Goal: Task Accomplishment & Management: Manage account settings

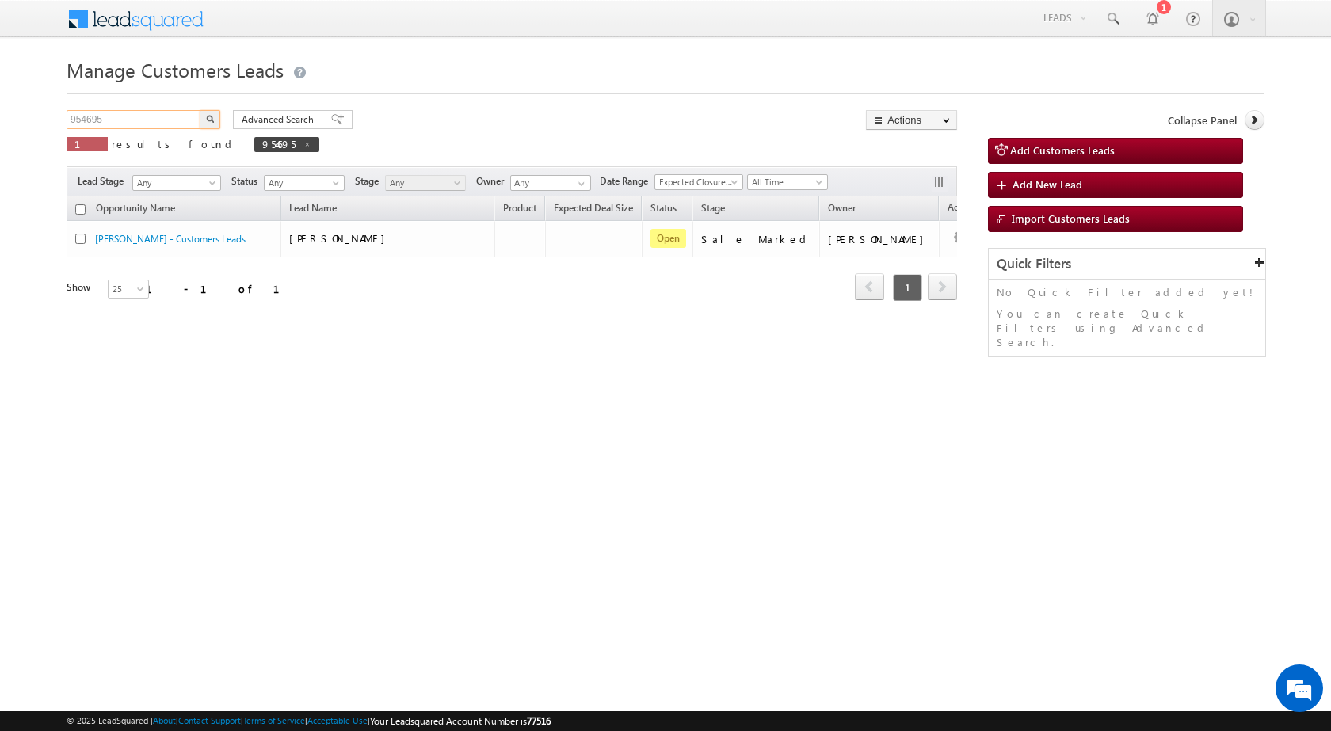
drag, startPoint x: 116, startPoint y: 121, endPoint x: 20, endPoint y: 118, distance: 95.9
click at [20, 118] on body "Menu [PERSON_NAME] sitar a8@ks erve." at bounding box center [665, 224] width 1331 height 449
paste input "7571"
type input "975715"
click at [207, 122] on img "button" at bounding box center [210, 119] width 8 height 8
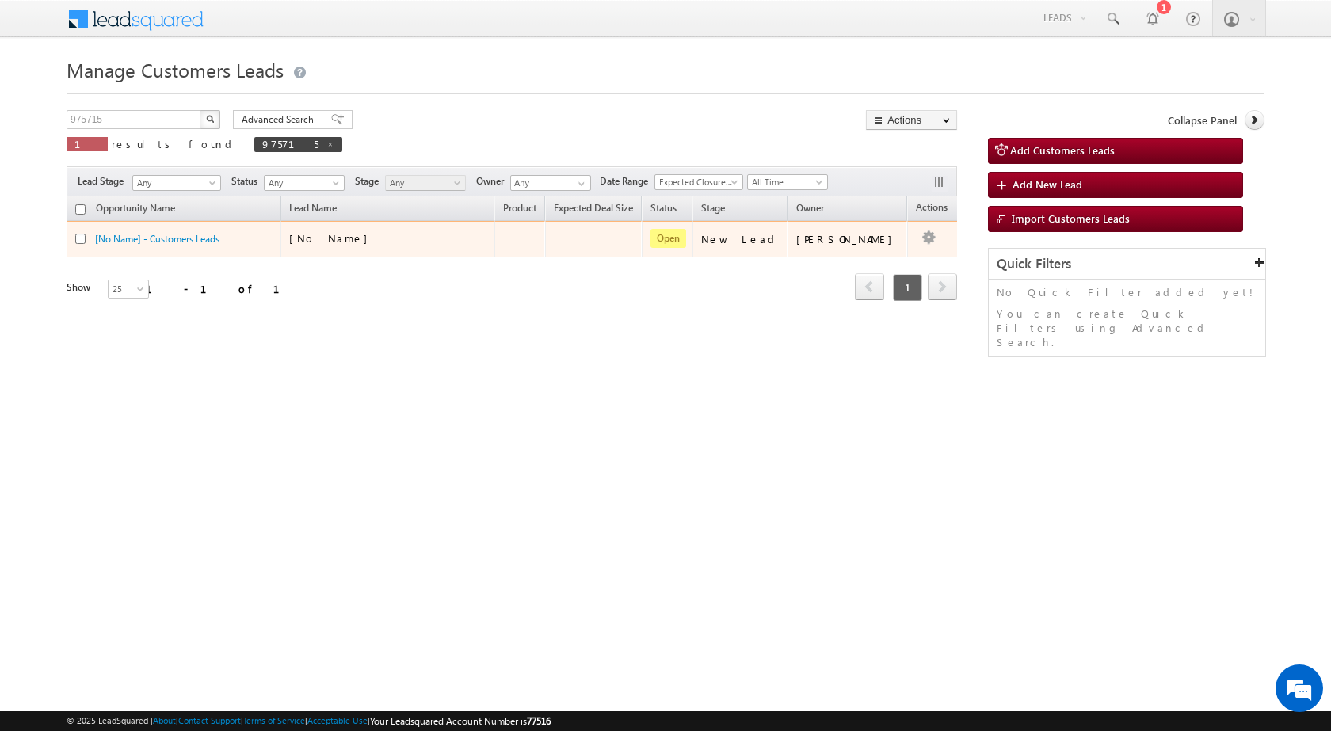
click at [483, 240] on div "[No Name]" at bounding box center [388, 242] width 198 height 22
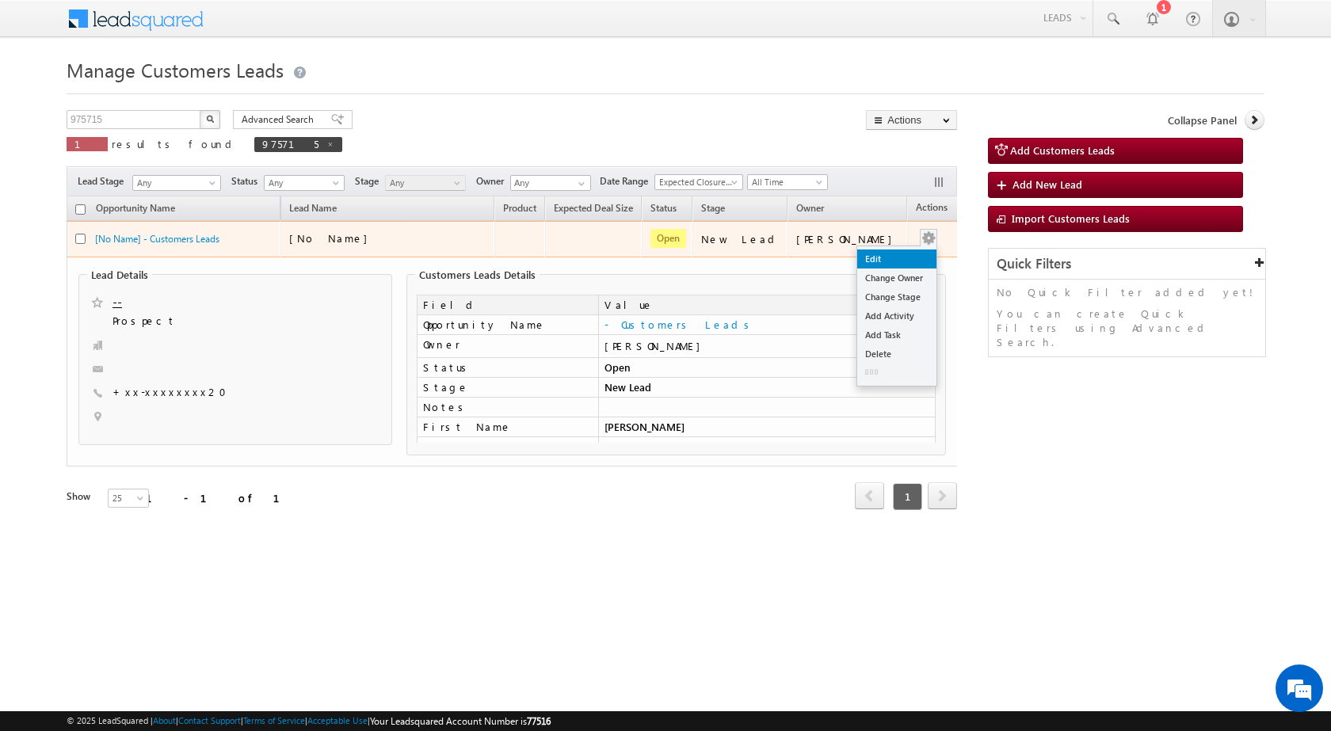
click at [889, 254] on link "Edit" at bounding box center [896, 259] width 79 height 19
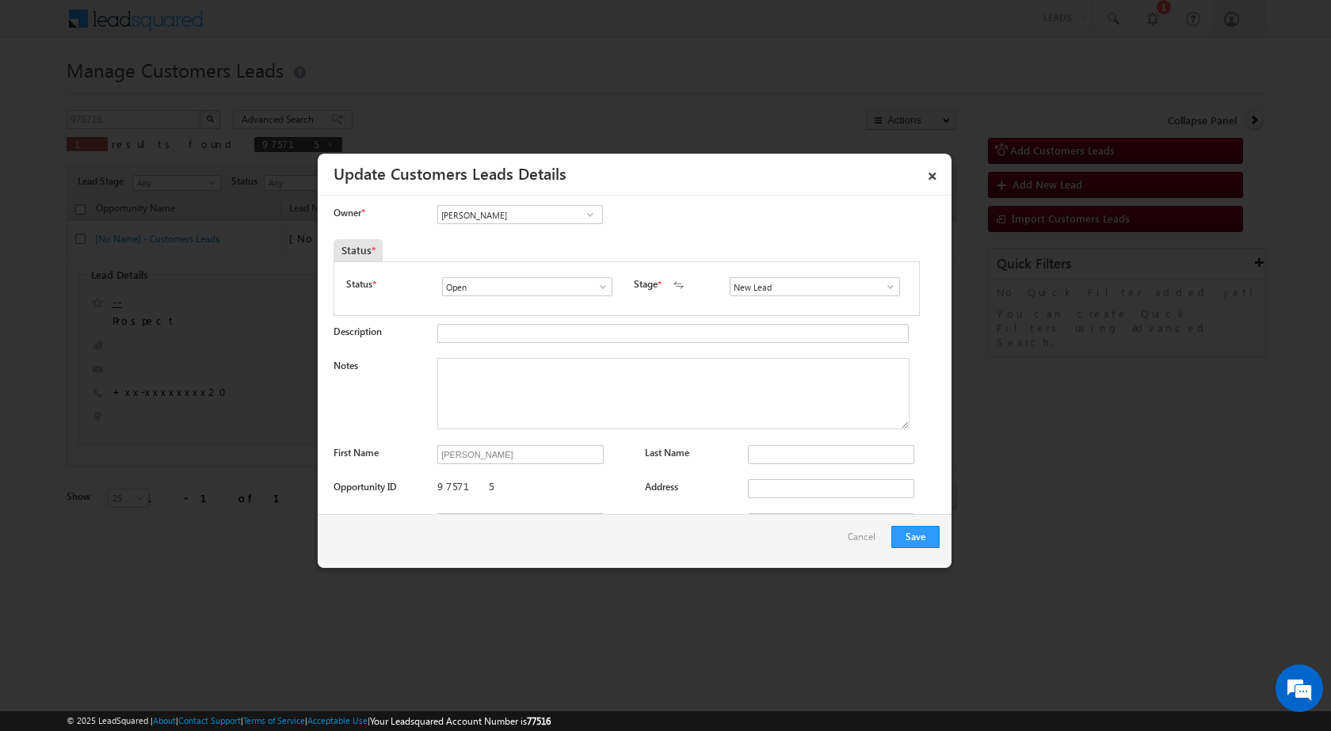
scroll to position [158, 0]
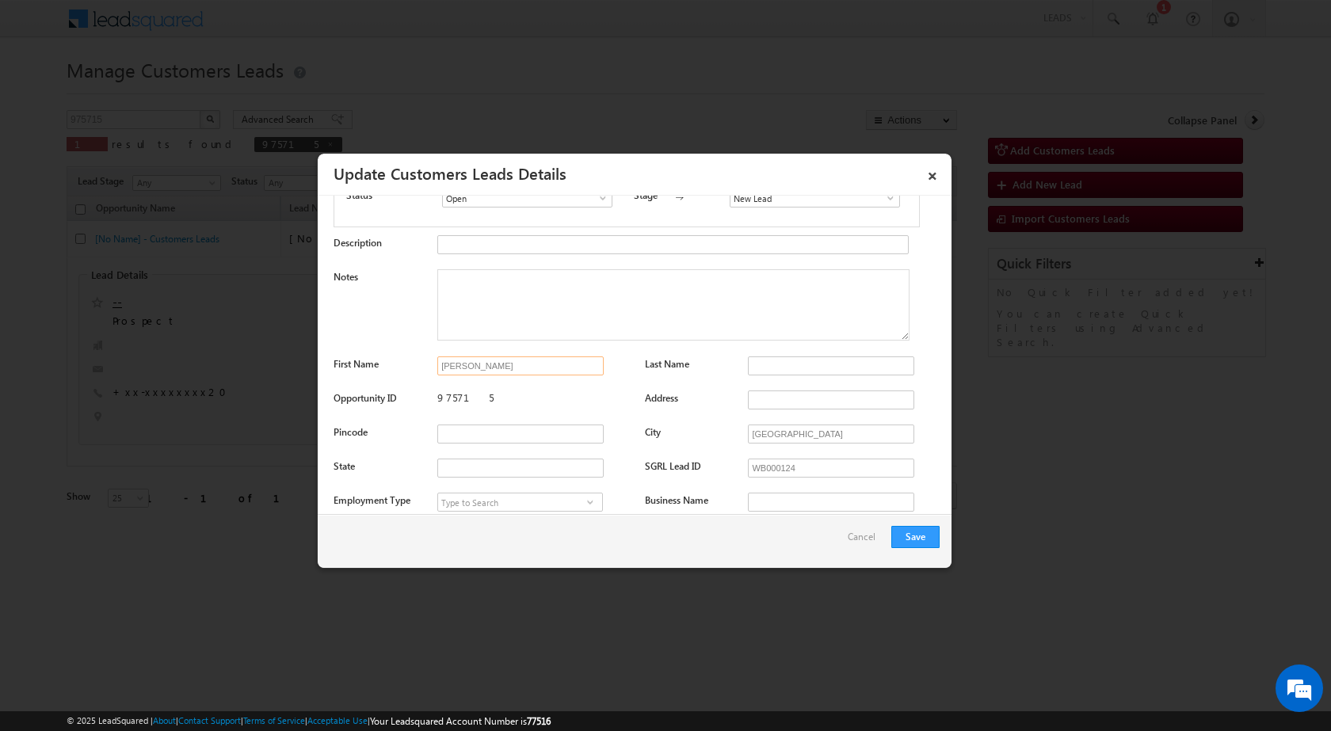
click at [512, 368] on input "[PERSON_NAME]" at bounding box center [520, 366] width 166 height 19
click at [555, 363] on input "[PERSON_NAME]" at bounding box center [520, 366] width 166 height 19
drag, startPoint x: 535, startPoint y: 363, endPoint x: 405, endPoint y: 359, distance: 130.0
click at [414, 362] on div "First Name [PERSON_NAME] Last Name" at bounding box center [637, 370] width 606 height 26
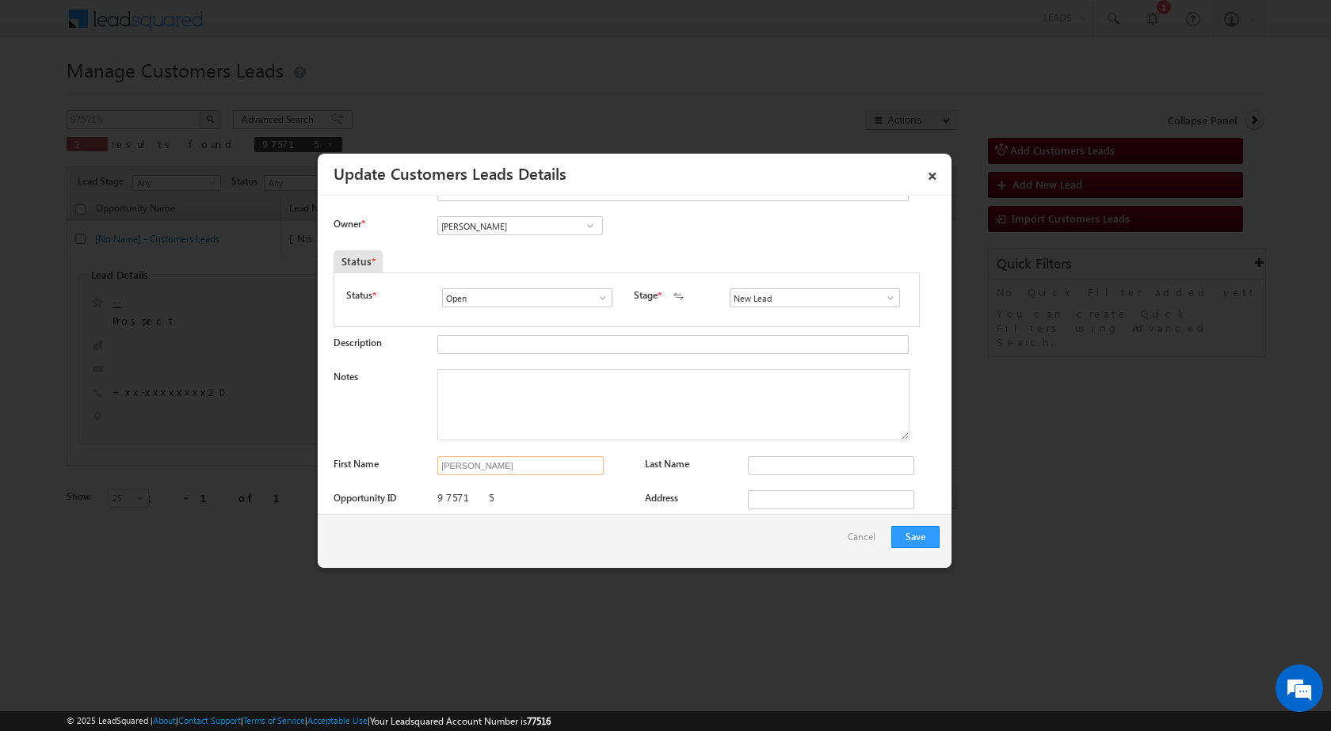
scroll to position [0, 0]
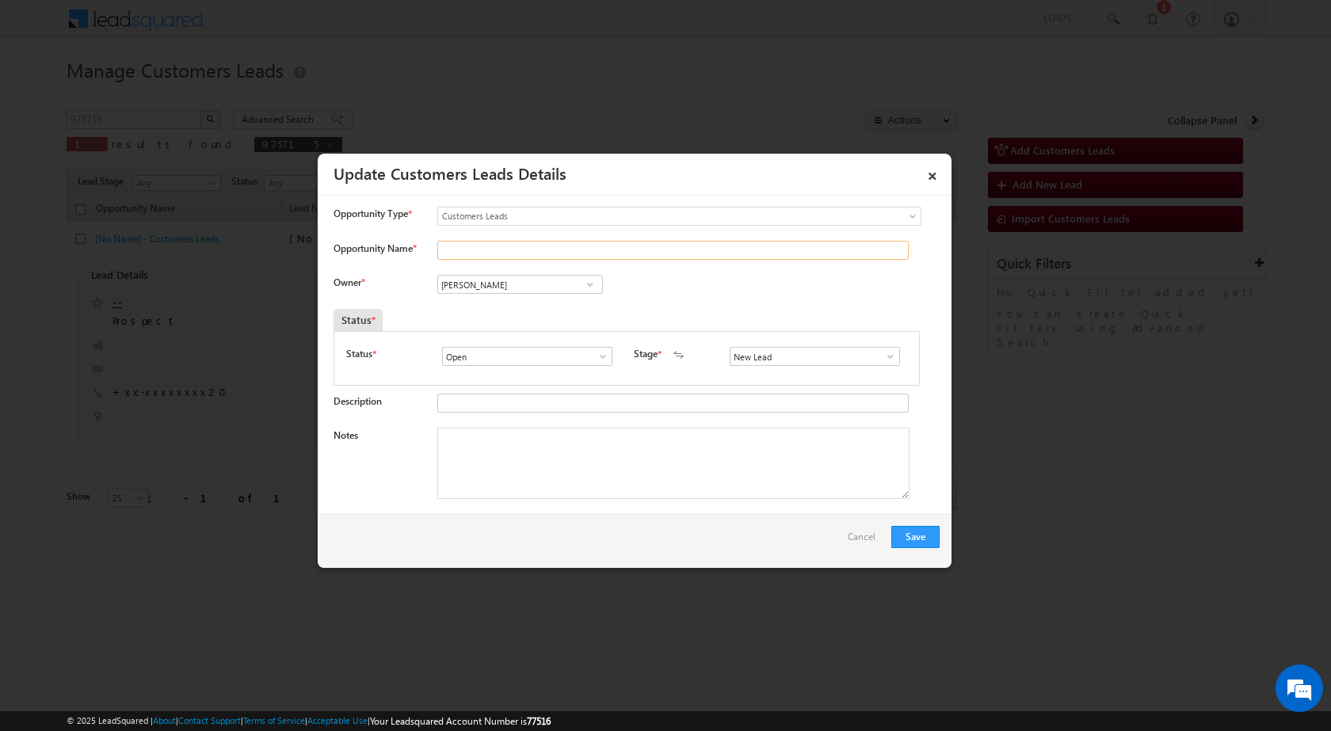
click at [502, 247] on input "Opportunity Name *" at bounding box center [672, 250] width 471 height 19
paste input "[PERSON_NAME]"
type input "[PERSON_NAME]"
click at [883, 362] on span at bounding box center [891, 356] width 16 height 13
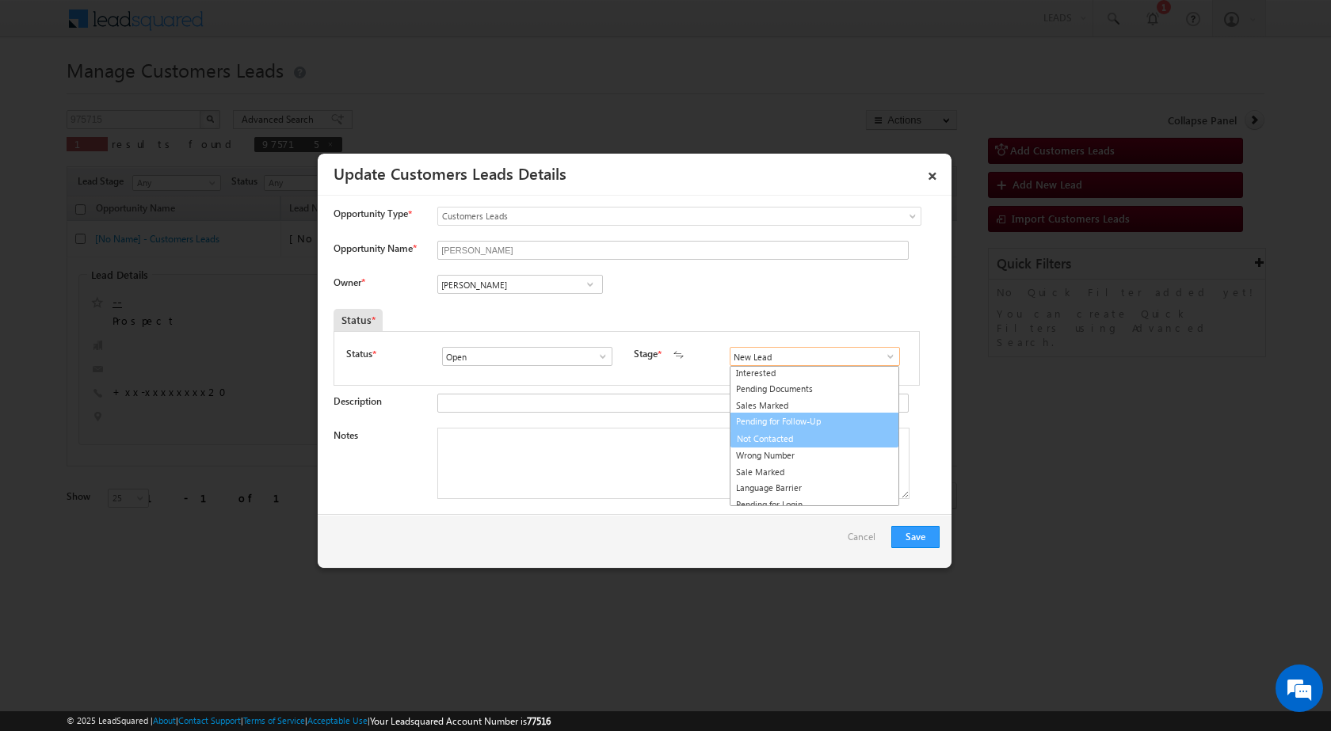
scroll to position [24, 0]
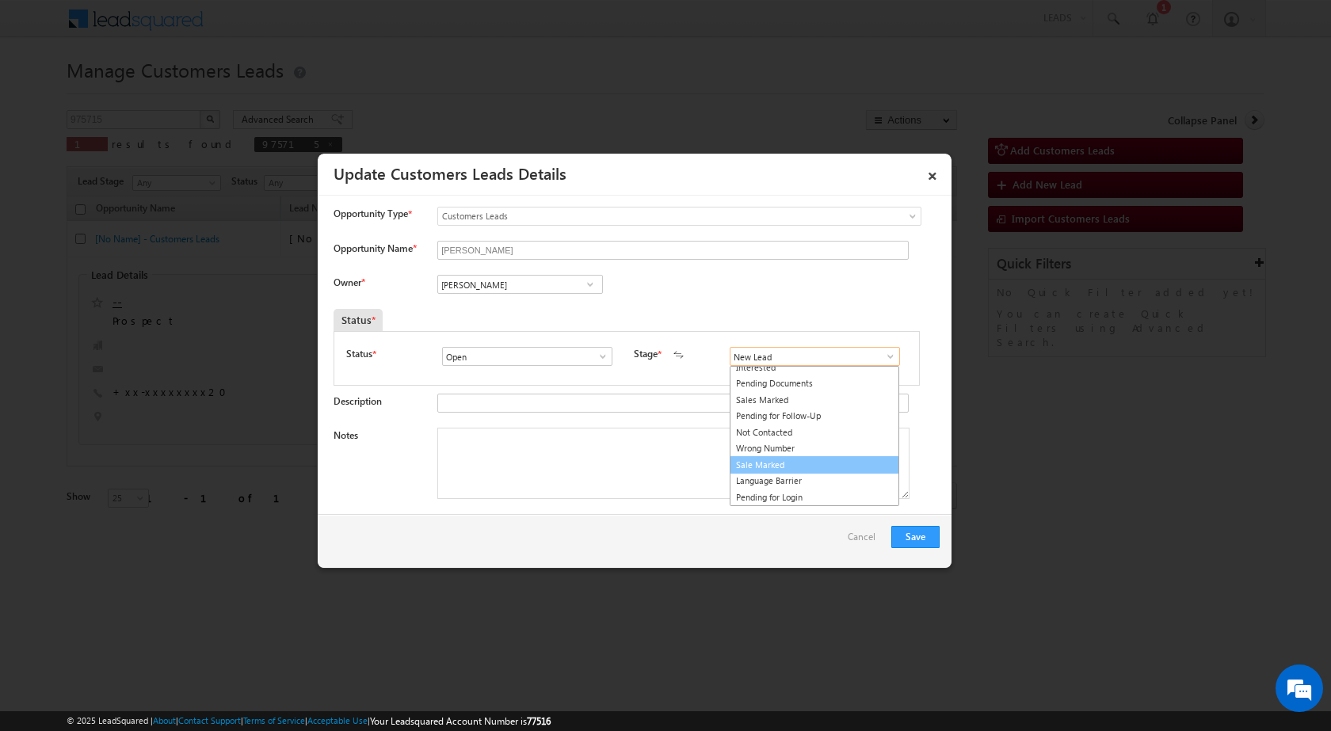
click at [766, 468] on link "Sale Marked" at bounding box center [815, 465] width 170 height 18
type input "Sale Marked"
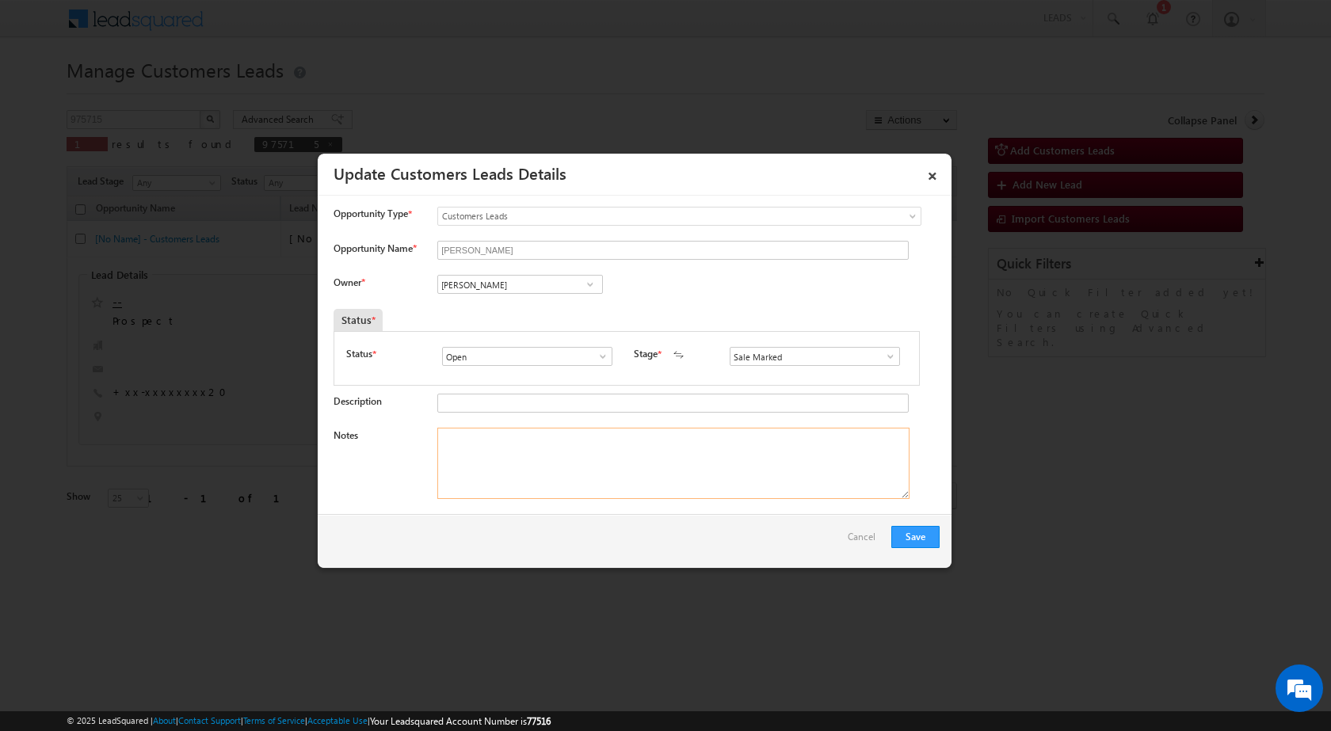
click at [494, 459] on textarea "Notes" at bounding box center [673, 463] width 472 height 71
paste textarea "975715 - WhatsApp Bot- Loan Application - [PERSON_NAME] - 9925525820 - AHEMDABA…"
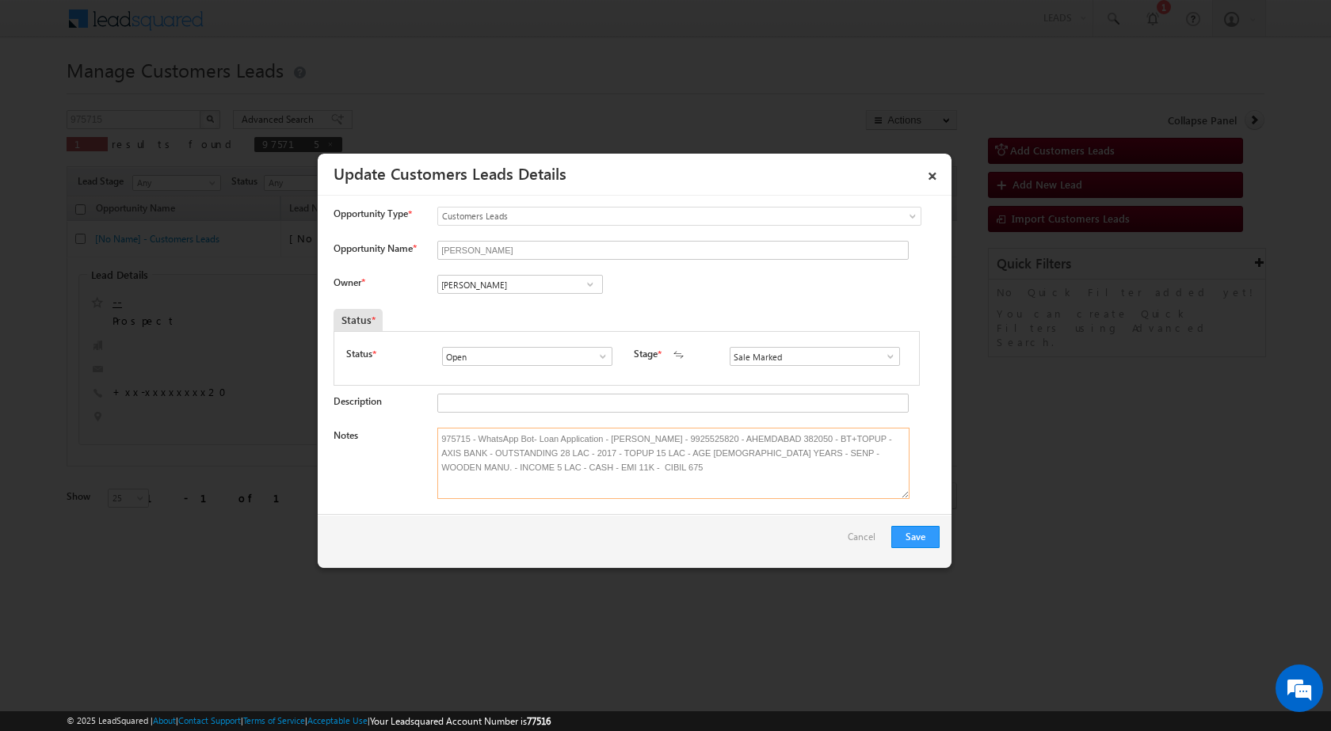
drag, startPoint x: 594, startPoint y: 468, endPoint x: 541, endPoint y: 471, distance: 52.4
click at [541, 471] on textarea "975715 - WhatsApp Bot- Loan Application - [PERSON_NAME] - 9925525820 - AHEMDABA…" at bounding box center [673, 463] width 472 height 71
type textarea "975715 - WhatsApp Bot- Loan Application - [PERSON_NAME] - 9925525820 - AHEMDABA…"
click at [529, 545] on div "Save Cancel" at bounding box center [635, 541] width 634 height 54
click at [516, 283] on input "[PERSON_NAME]" at bounding box center [520, 284] width 166 height 19
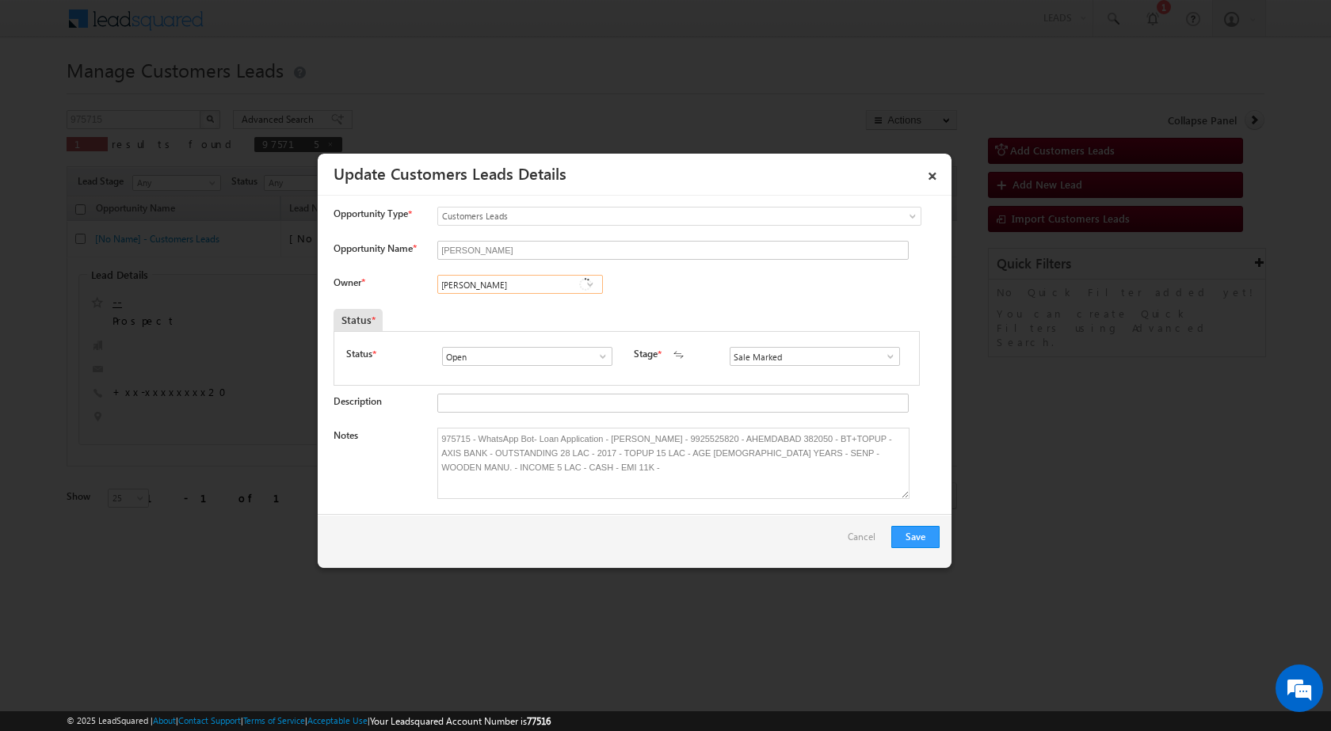
paste input "[PERSON_NAME]"
click at [532, 312] on span "[EMAIL_ADDRESS][DOMAIN_NAME]" at bounding box center [515, 316] width 143 height 12
type input "[PERSON_NAME]"
click at [678, 299] on div "Owner * [PERSON_NAME] Soeab [PERSON_NAME] Soeab [PERSON_NAME] Soeab [PERSON_NAM…" at bounding box center [637, 288] width 606 height 26
click at [907, 542] on button "Save" at bounding box center [915, 537] width 48 height 22
